Goal: Task Accomplishment & Management: Manage account settings

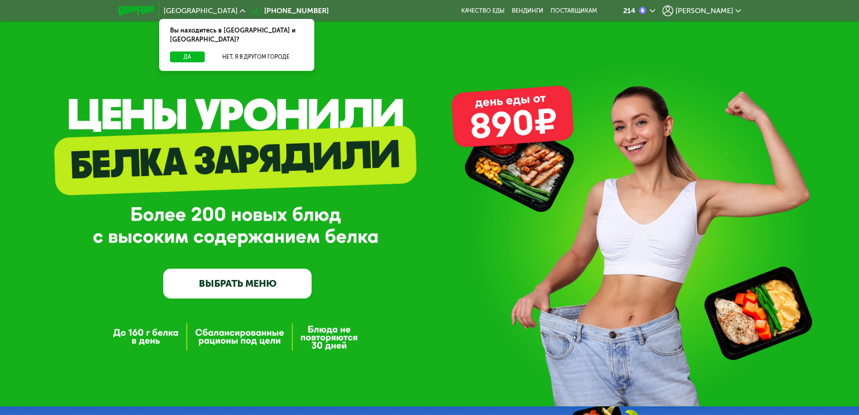
click at [736, 12] on icon at bounding box center [738, 10] width 5 height 5
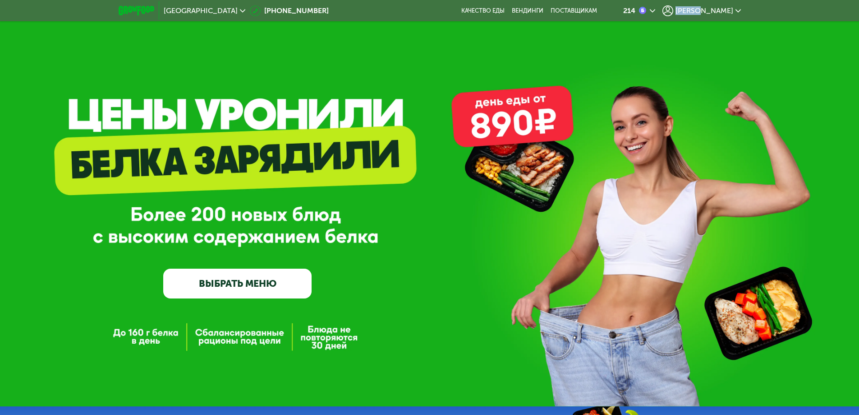
click at [736, 8] on icon at bounding box center [738, 10] width 5 height 5
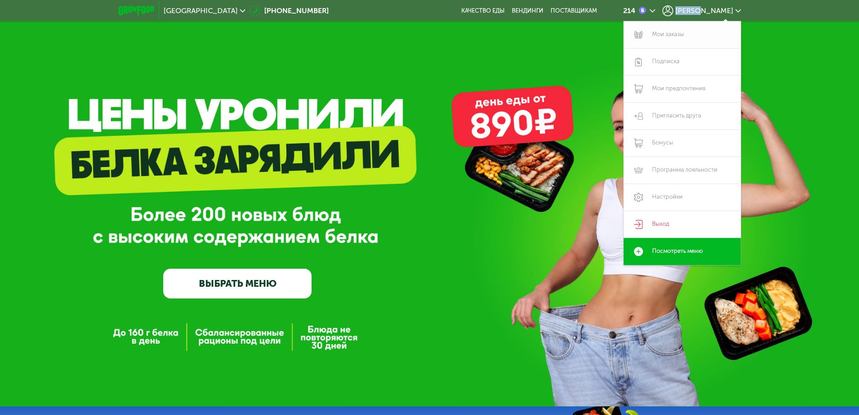
click at [669, 33] on link "Мои заказы" at bounding box center [682, 34] width 117 height 27
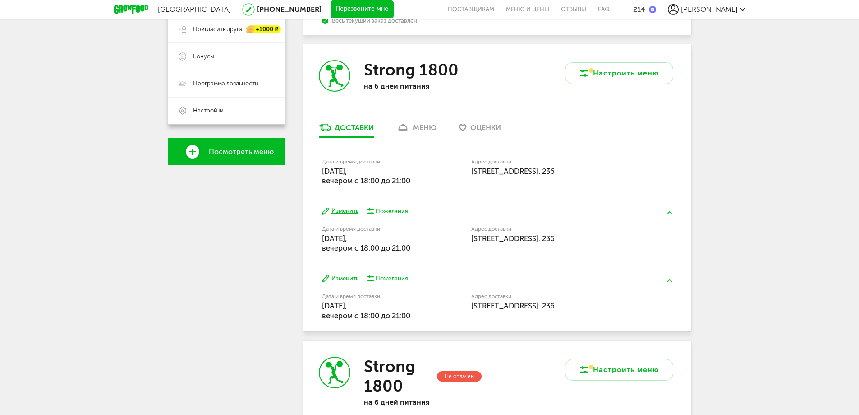
scroll to position [222, 0]
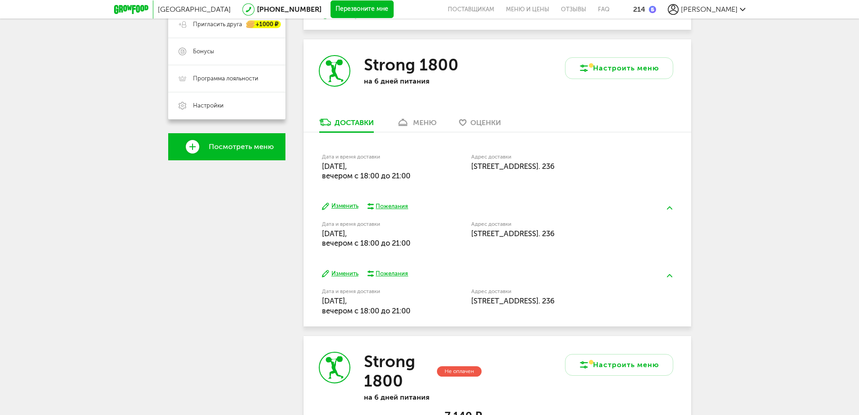
click at [348, 120] on div "Доставки" at bounding box center [354, 122] width 39 height 9
click at [672, 207] on img at bounding box center [669, 207] width 5 height 3
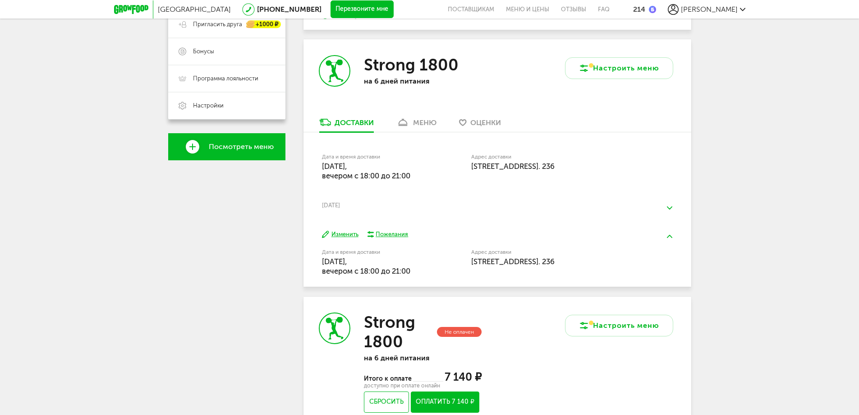
click at [672, 207] on img at bounding box center [669, 207] width 5 height 3
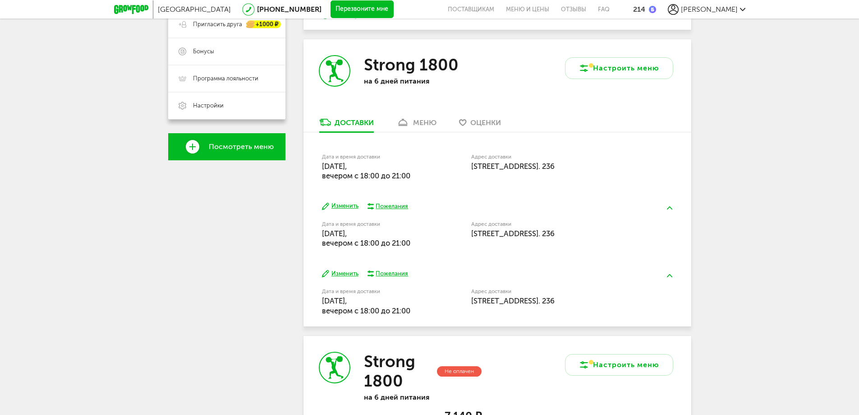
click at [386, 170] on span "20 сентября, суббота, вечером c 18:00 до 21:00" at bounding box center [366, 170] width 88 height 18
click at [363, 158] on label "Дата и время доставки" at bounding box center [373, 156] width 103 height 5
click at [412, 125] on link "меню" at bounding box center [416, 124] width 49 height 14
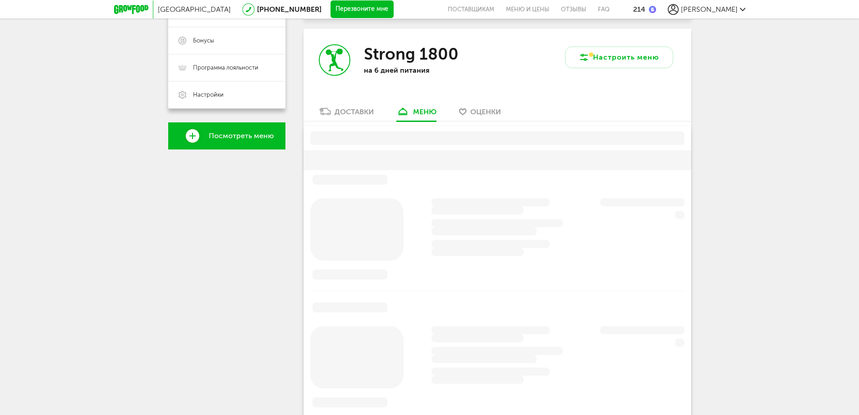
scroll to position [239, 0]
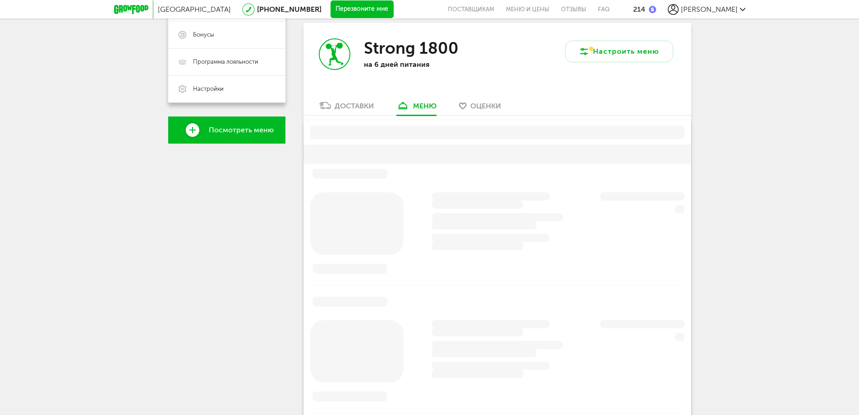
click at [357, 103] on div "Доставки" at bounding box center [354, 105] width 39 height 9
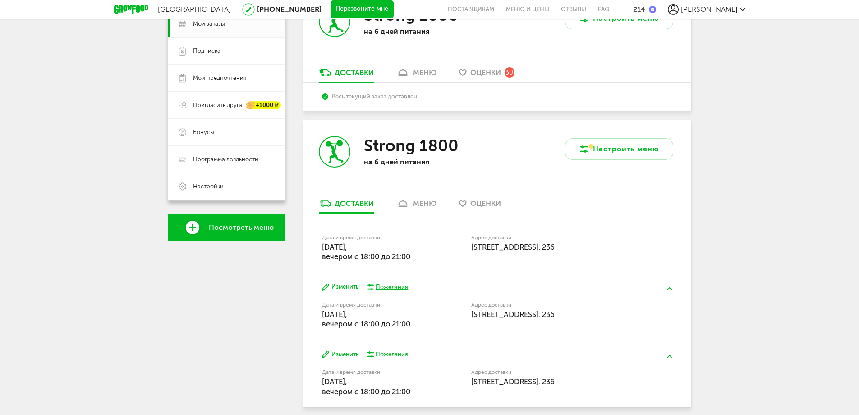
scroll to position [103, 0]
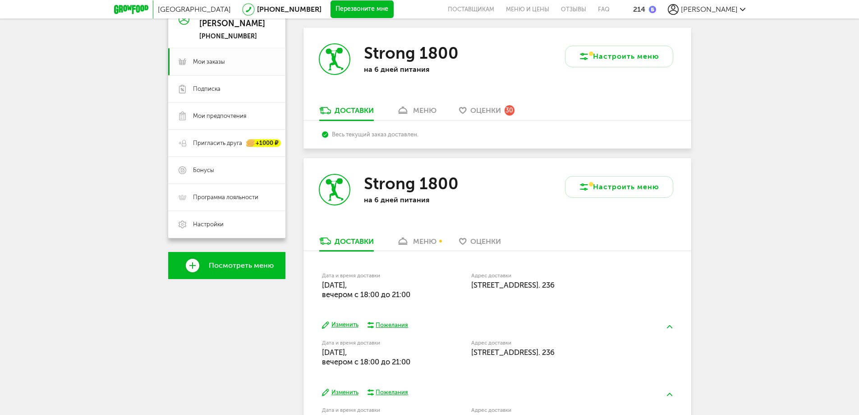
click at [439, 241] on link "меню" at bounding box center [416, 243] width 49 height 14
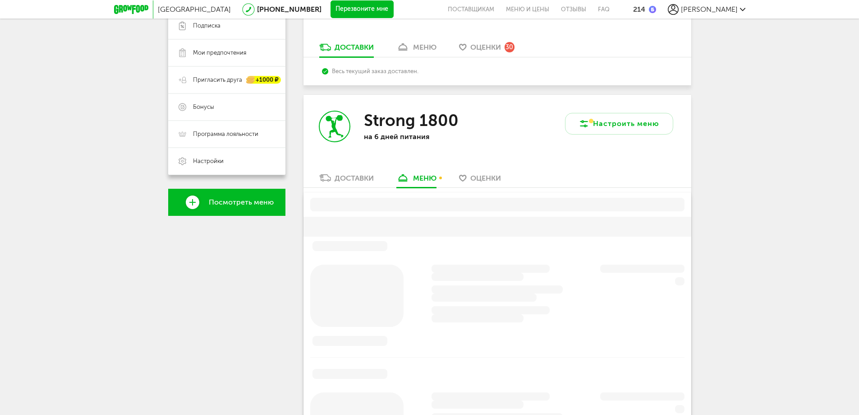
scroll to position [239, 0]
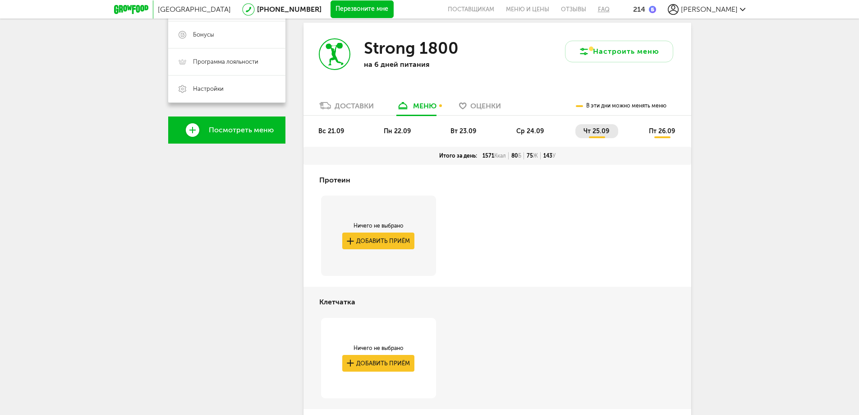
click at [610, 8] on link "FAQ" at bounding box center [601, 9] width 18 height 18
click at [421, 105] on div "меню" at bounding box center [424, 105] width 23 height 9
click at [456, 107] on link "Оценки" at bounding box center [480, 108] width 51 height 14
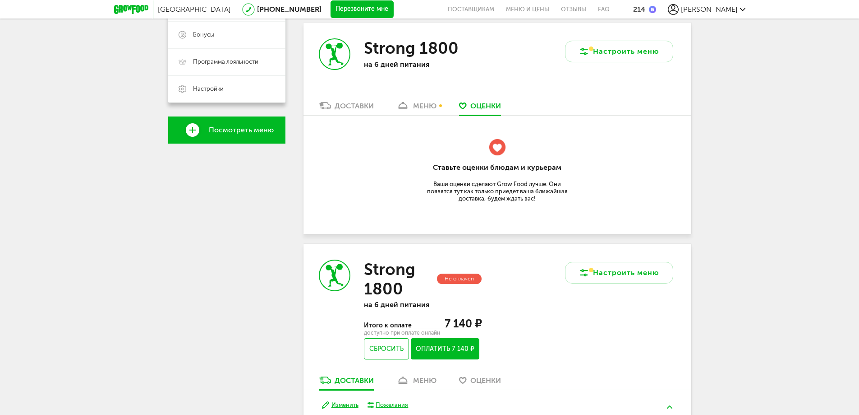
click at [409, 108] on icon at bounding box center [402, 106] width 13 height 8
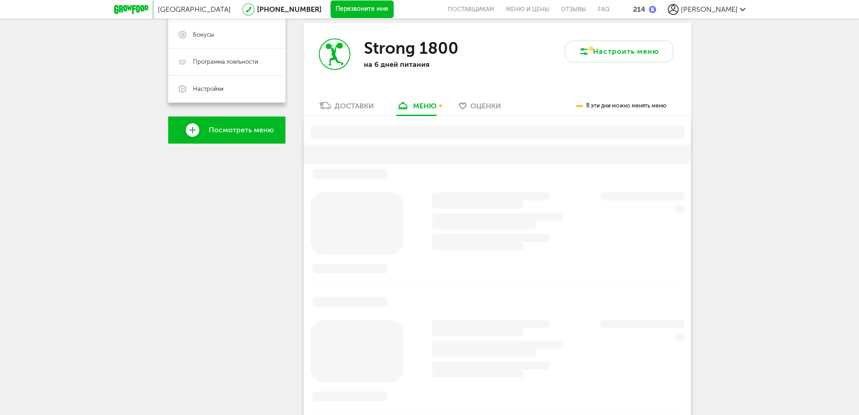
drag, startPoint x: 521, startPoint y: 108, endPoint x: 512, endPoint y: 107, distance: 8.1
click at [521, 107] on div "Доставки меню Оценки В эти дни можно менять меню" at bounding box center [498, 108] width 388 height 15
click at [486, 107] on span "Оценки" at bounding box center [485, 105] width 31 height 9
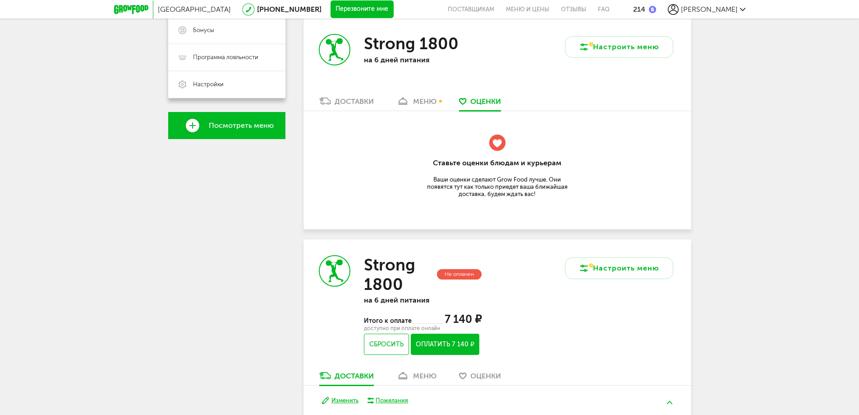
scroll to position [240, 0]
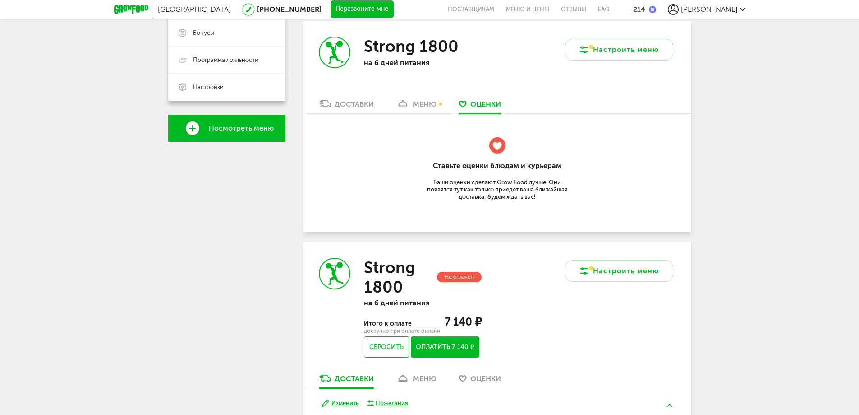
click at [354, 104] on div "Доставки" at bounding box center [354, 104] width 39 height 9
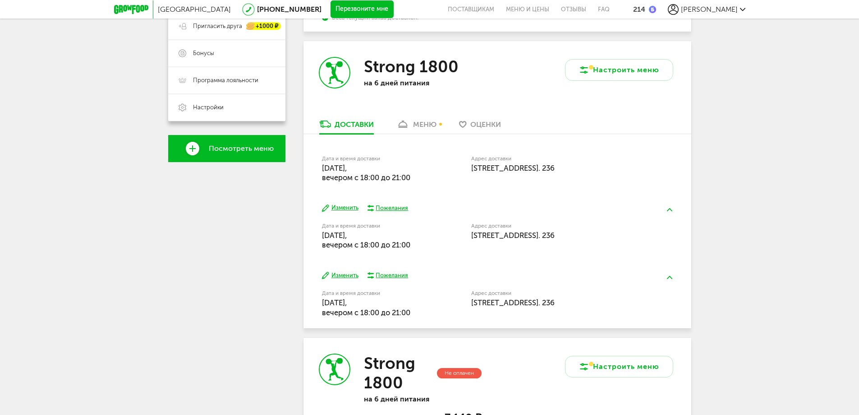
scroll to position [105, 0]
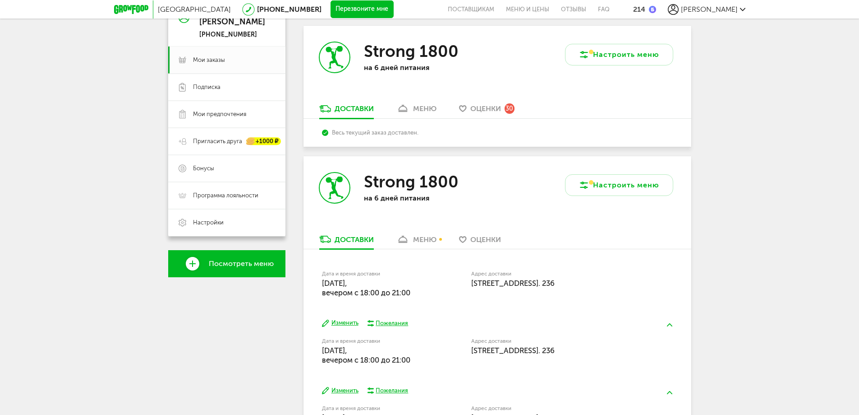
click at [408, 235] on link "меню" at bounding box center [416, 241] width 49 height 14
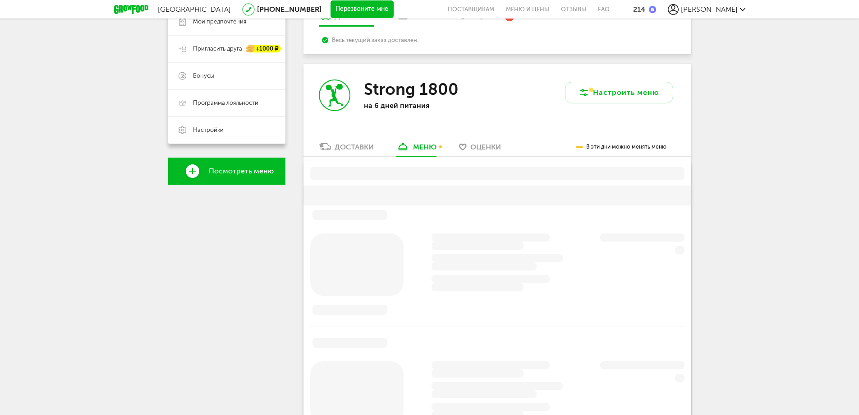
scroll to position [193, 0]
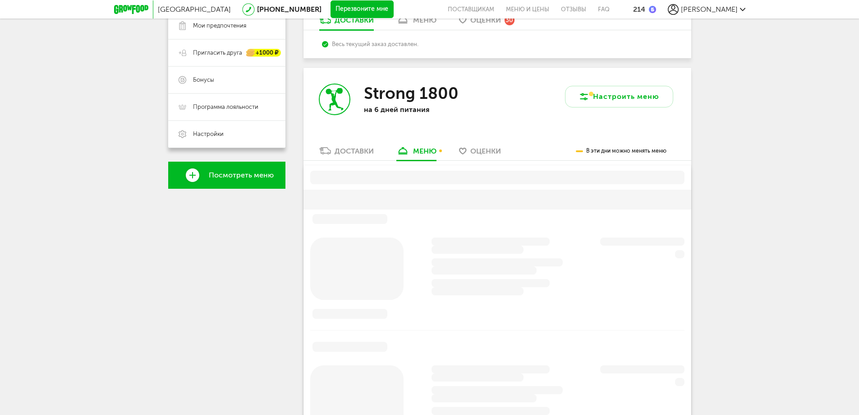
click at [362, 147] on div "Доставки" at bounding box center [354, 151] width 39 height 9
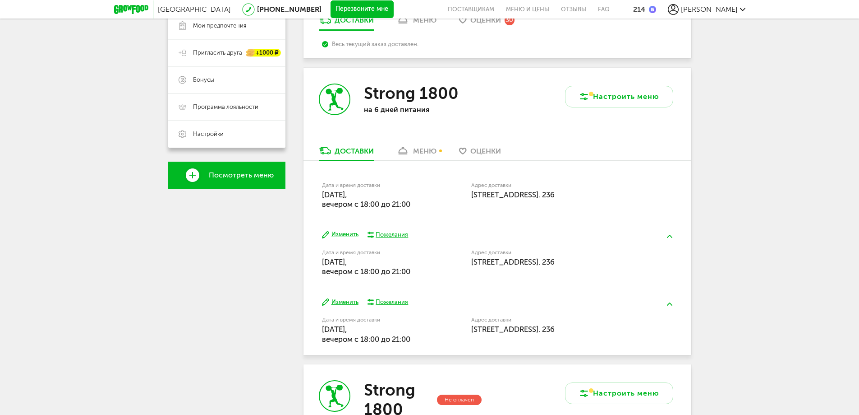
click at [430, 148] on div "меню" at bounding box center [424, 151] width 23 height 9
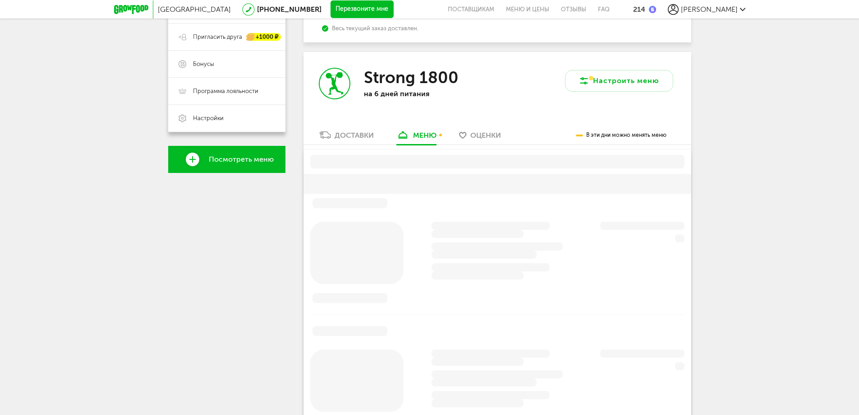
scroll to position [239, 0]
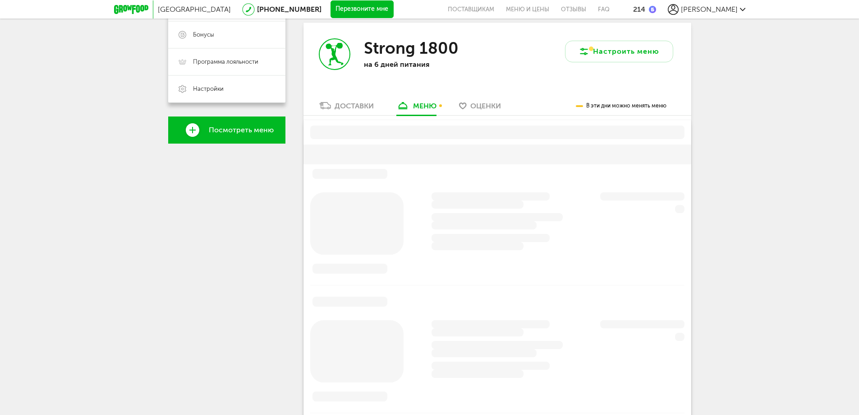
click at [358, 104] on div "Доставки" at bounding box center [354, 105] width 39 height 9
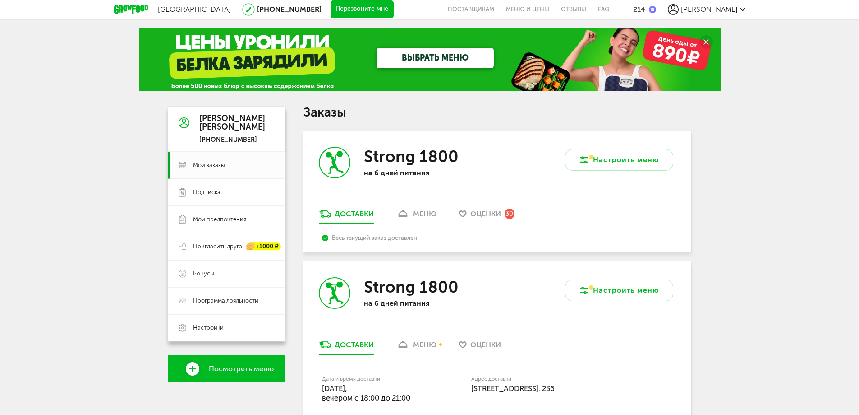
click at [708, 40] on icon at bounding box center [706, 41] width 5 height 5
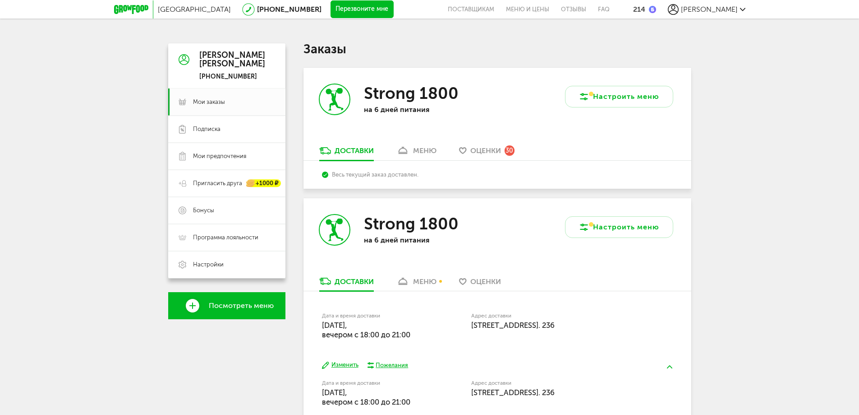
drag, startPoint x: 709, startPoint y: 235, endPoint x: 710, endPoint y: 138, distance: 97.0
click at [645, 12] on div "214" at bounding box center [639, 9] width 12 height 9
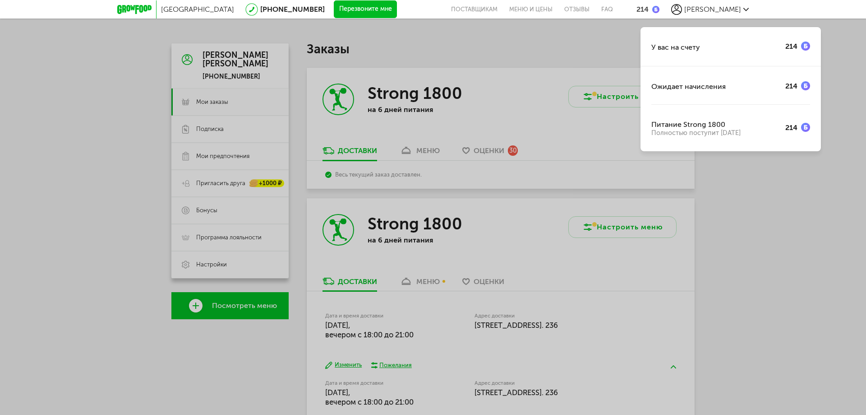
click at [530, 51] on div "У вас на счету 214 Ожидает начисления 214 Питание Strong 1800 Полностью поступи…" at bounding box center [433, 207] width 866 height 415
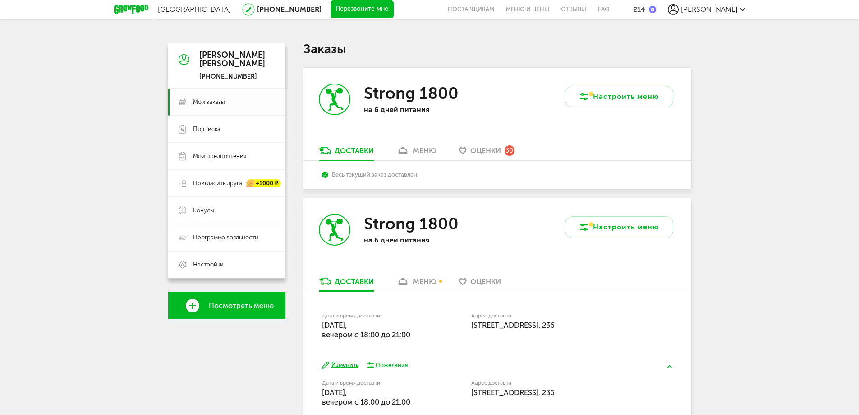
click at [244, 110] on link "Мои заказы" at bounding box center [226, 101] width 117 height 27
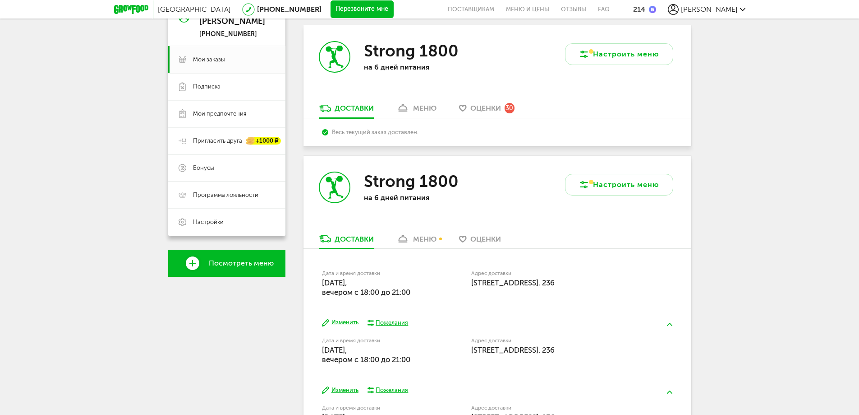
scroll to position [45, 0]
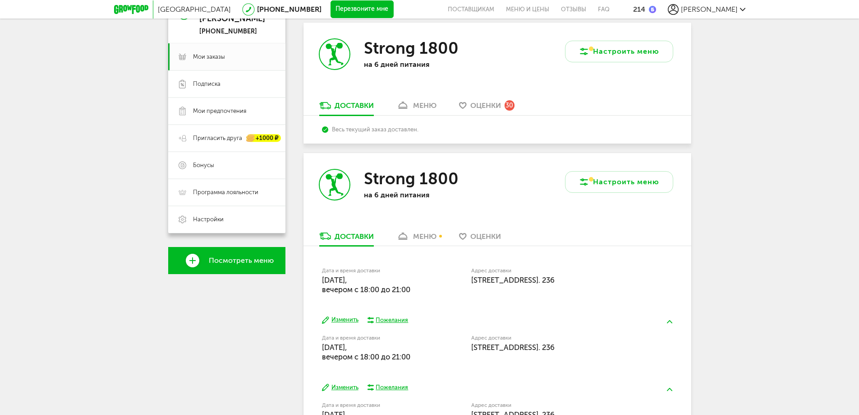
click at [503, 105] on div "Оценки 30" at bounding box center [492, 105] width 44 height 10
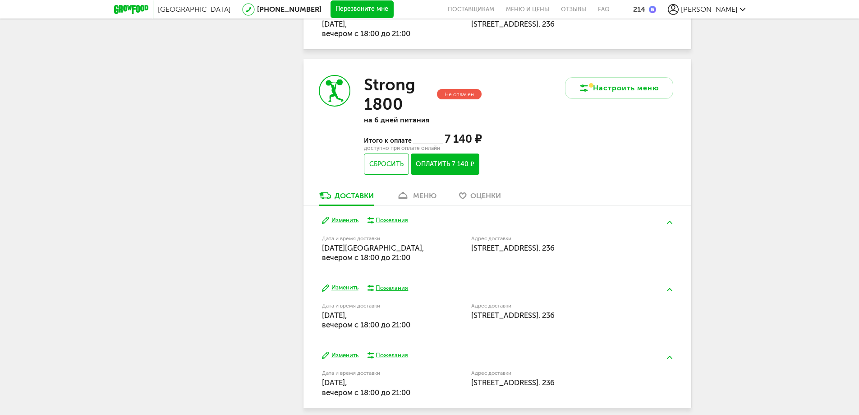
scroll to position [3705, 0]
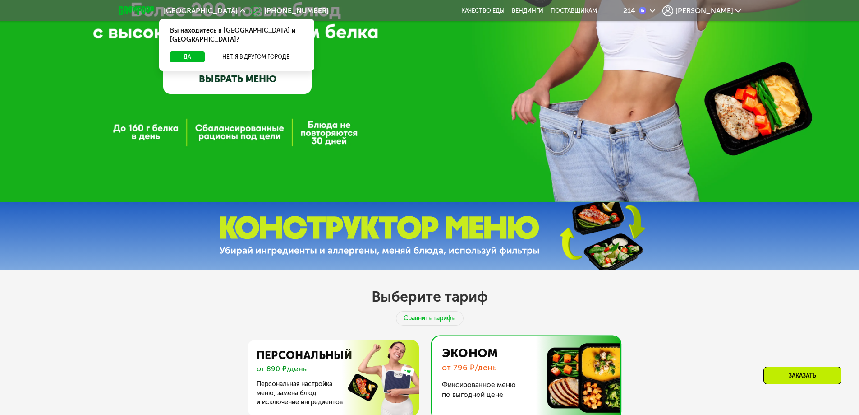
scroll to position [1287, 0]
